Goal: Task Accomplishment & Management: Manage account settings

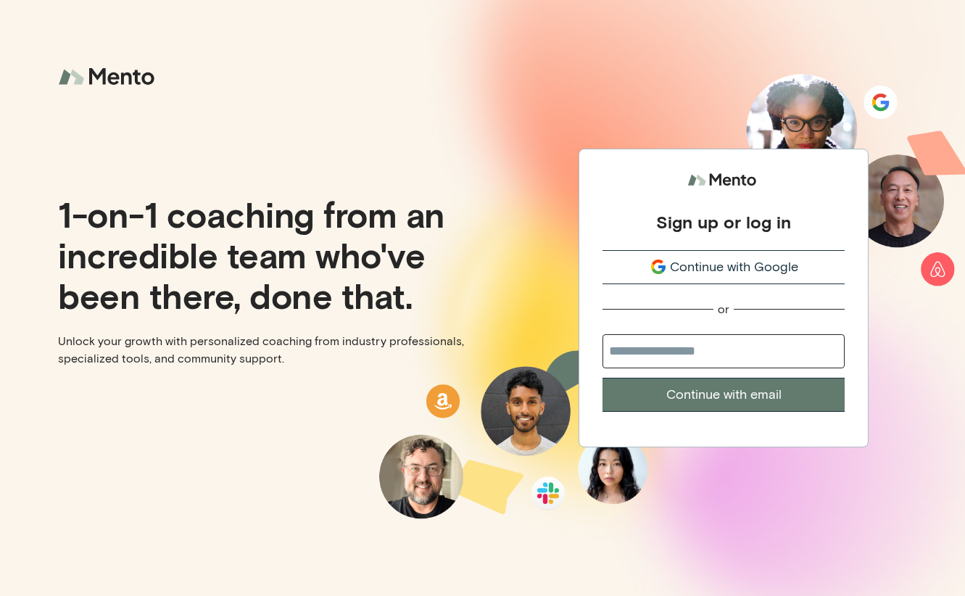
click at [682, 353] on input "email" at bounding box center [724, 351] width 242 height 34
type input "**********"
click at [603, 378] on button "Continue with email" at bounding box center [724, 395] width 242 height 34
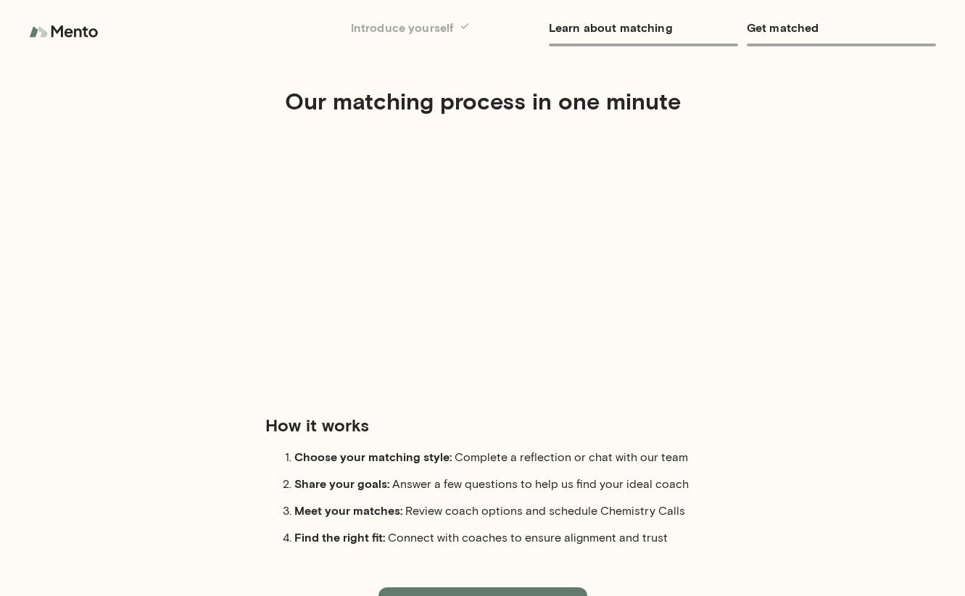
scroll to position [55, 0]
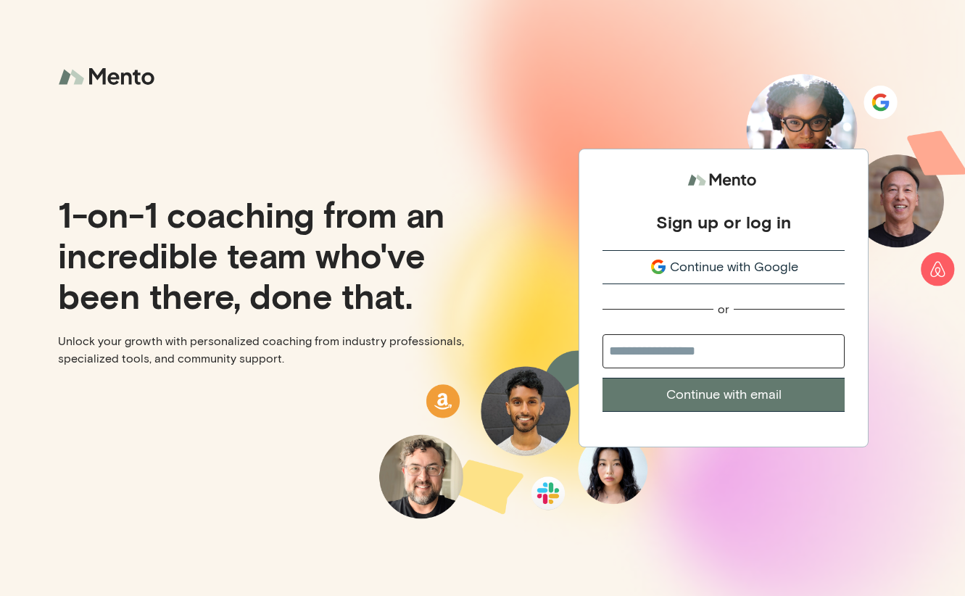
click at [689, 268] on span "Continue with Google" at bounding box center [734, 268] width 128 height 20
click at [681, 247] on div "Sign up or log in Continue with Google or Continue with email" at bounding box center [724, 289] width 242 height 245
click at [676, 263] on span "Continue with Google" at bounding box center [734, 268] width 128 height 20
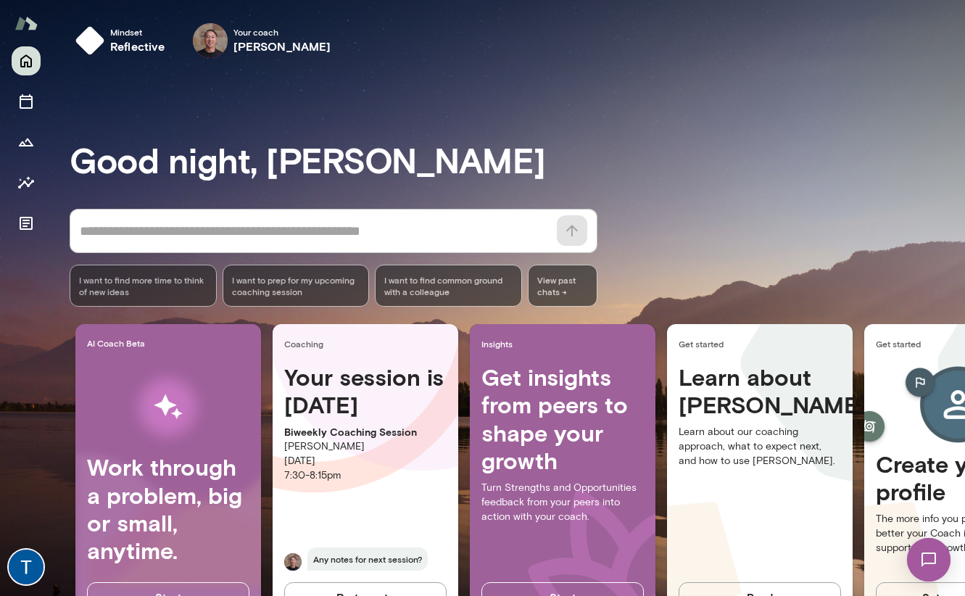
scroll to position [57, 0]
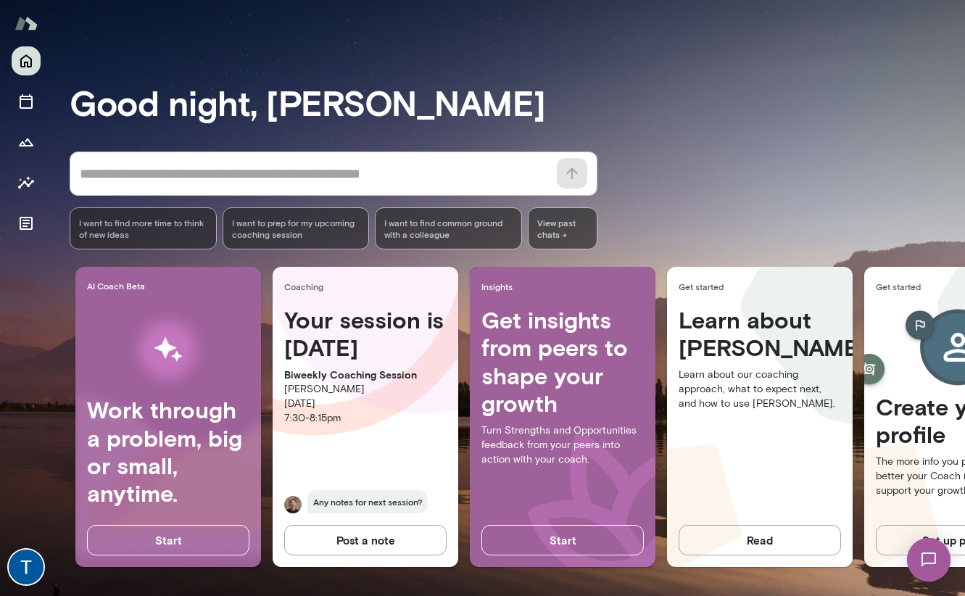
click at [310, 308] on h4 "Your session is [DATE]" at bounding box center [365, 334] width 162 height 56
click at [26, 113] on button "Sessions" at bounding box center [26, 101] width 29 height 29
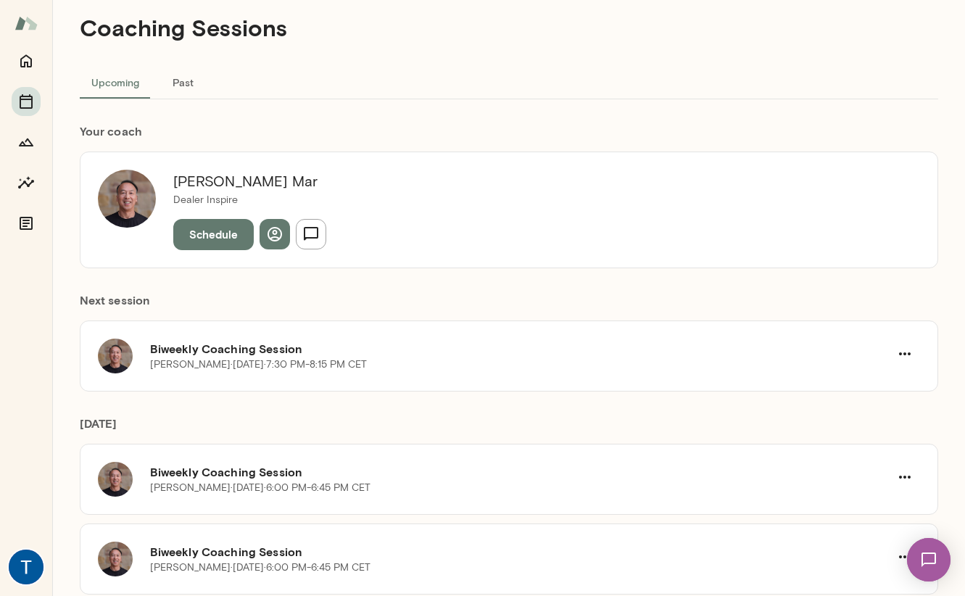
scroll to position [34, 0]
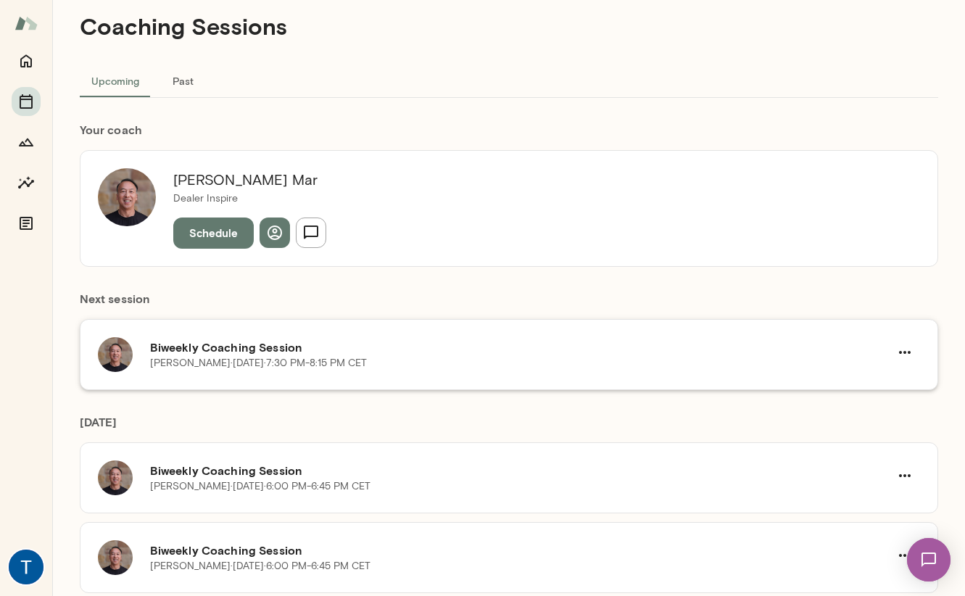
click at [205, 347] on h6 "Biweekly Coaching Session" at bounding box center [520, 347] width 740 height 17
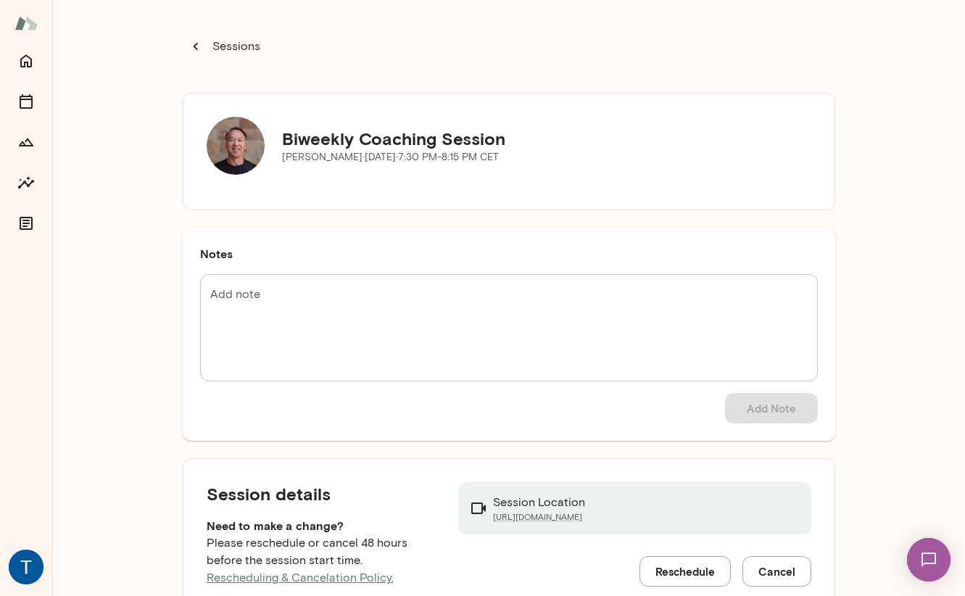
scroll to position [44, 0]
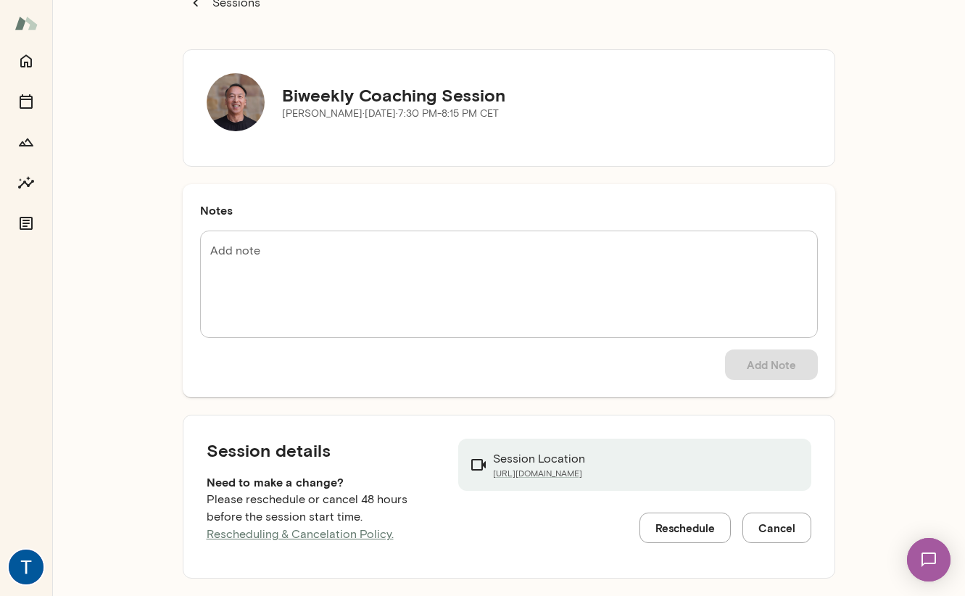
click at [687, 527] on button "Reschedule" at bounding box center [685, 528] width 91 height 30
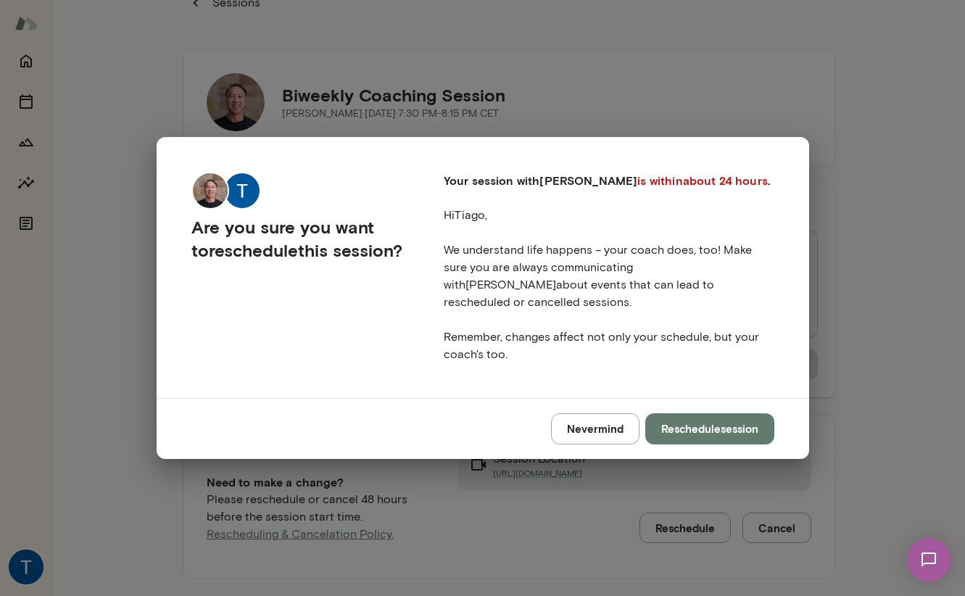
click at [671, 418] on button "Reschedule session" at bounding box center [710, 428] width 129 height 30
